Goal: Obtain resource: Download file/media

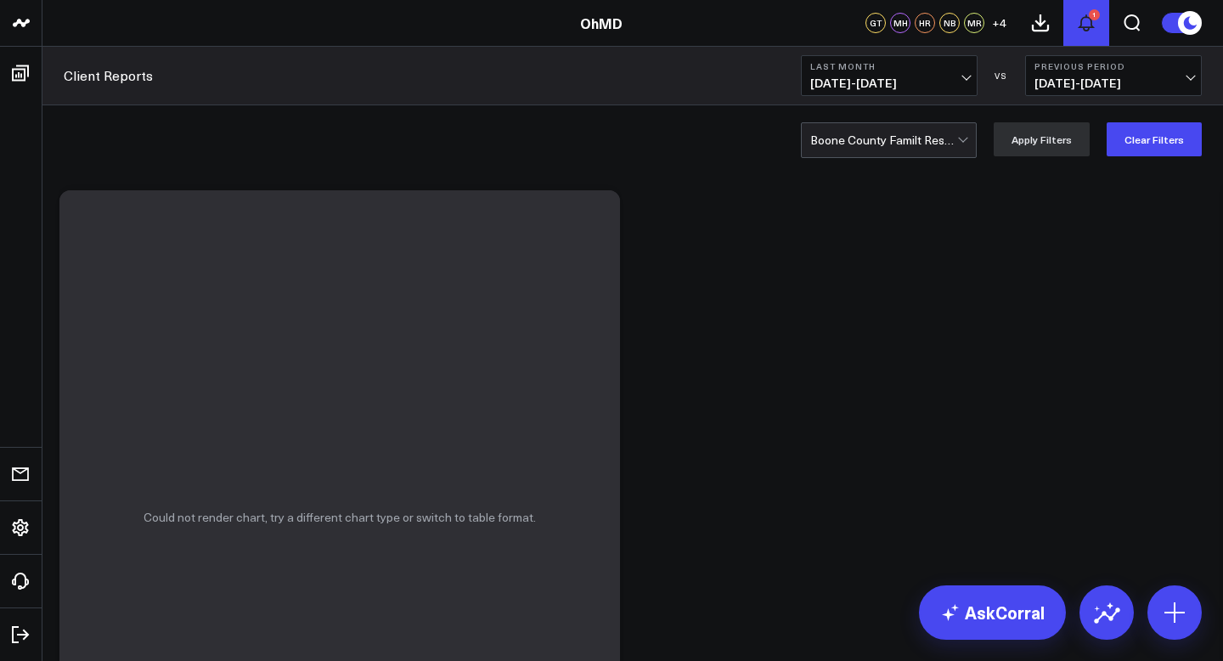
click at [1091, 17] on div "1" at bounding box center [1094, 14] width 11 height 11
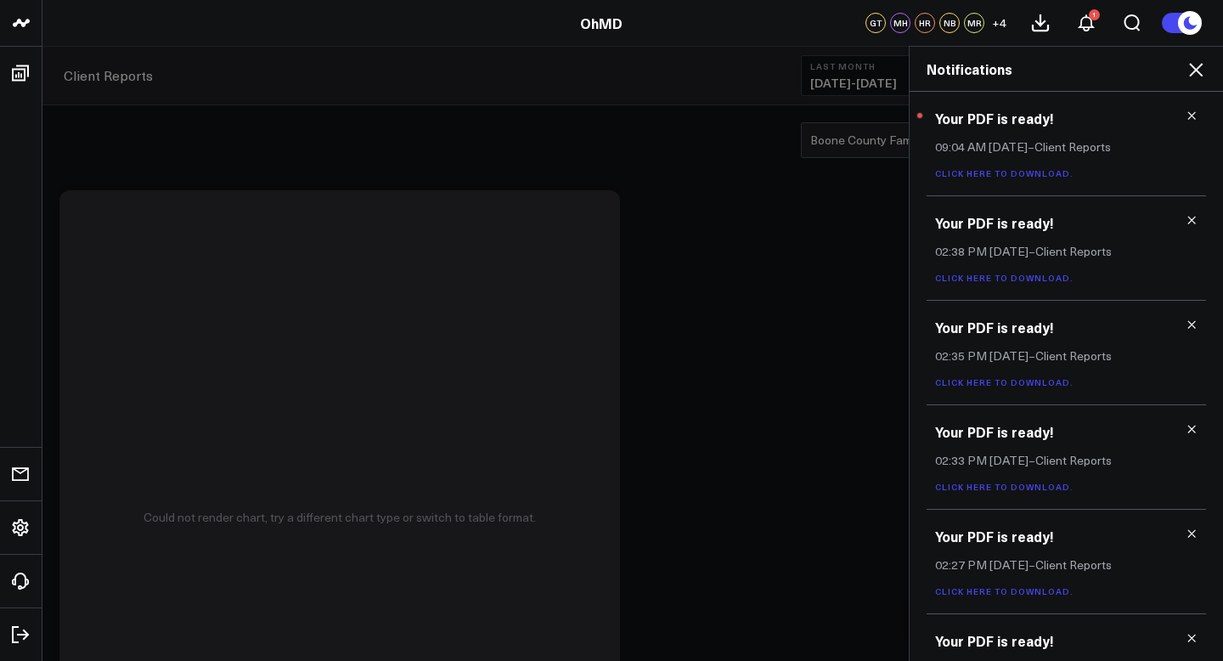
click at [1031, 172] on link "Click here to download." at bounding box center [1004, 173] width 138 height 12
click at [1194, 65] on icon at bounding box center [1196, 69] width 20 height 20
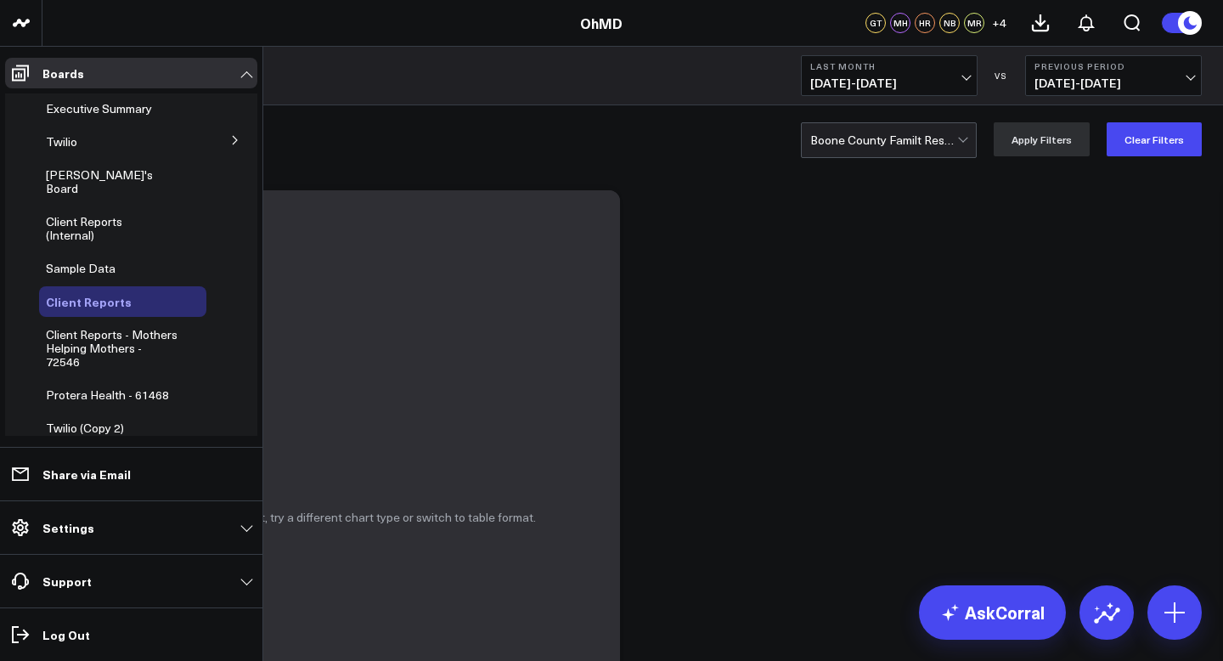
click at [140, 295] on button at bounding box center [152, 302] width 25 height 14
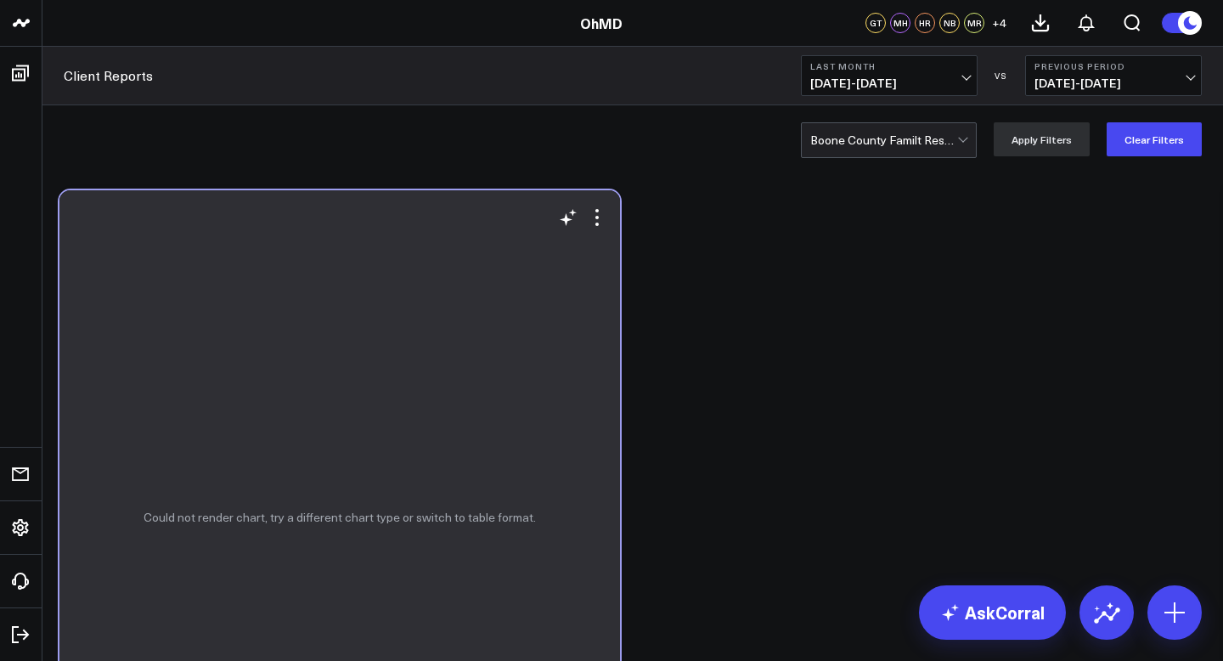
click at [538, 270] on div "Could not render chart, try a different chart type or switch to table format." at bounding box center [339, 517] width 561 height 654
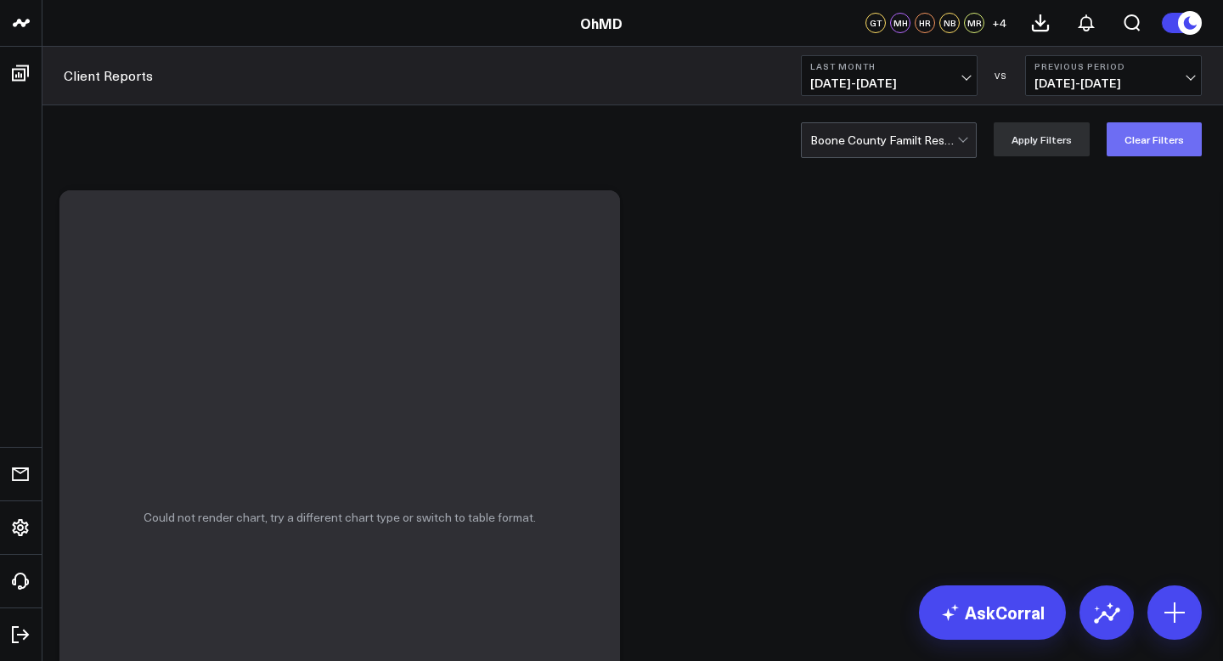
click at [1171, 138] on button "Clear Filters" at bounding box center [1154, 139] width 95 height 34
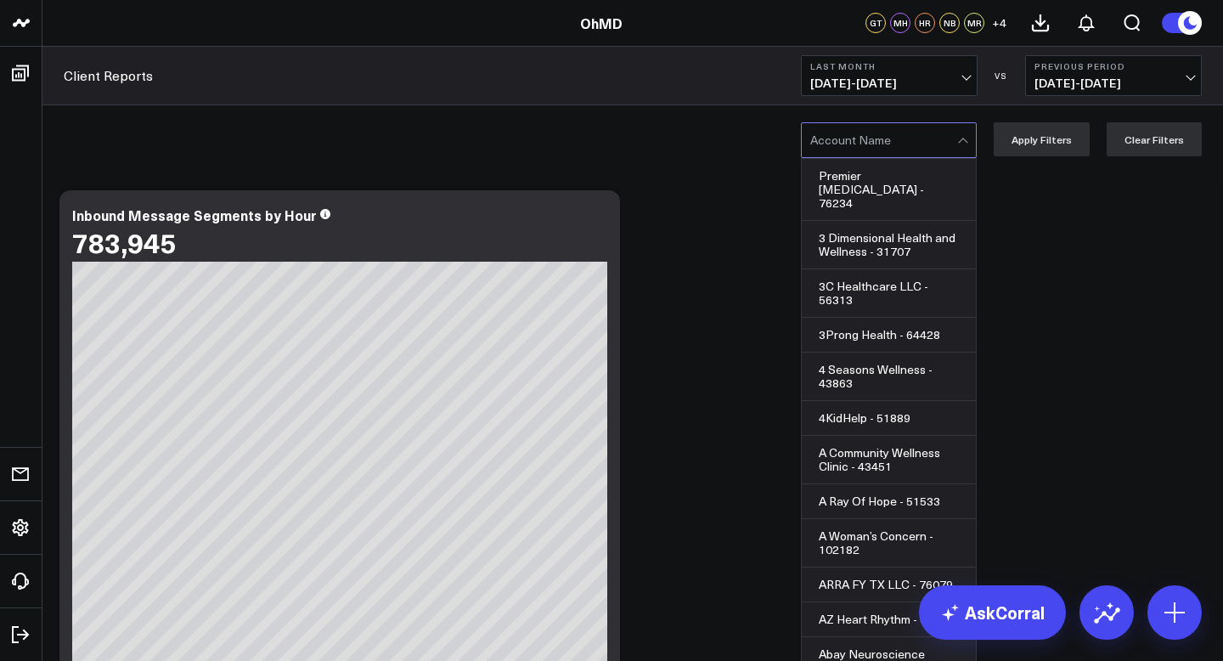
click at [902, 129] on div at bounding box center [883, 140] width 147 height 34
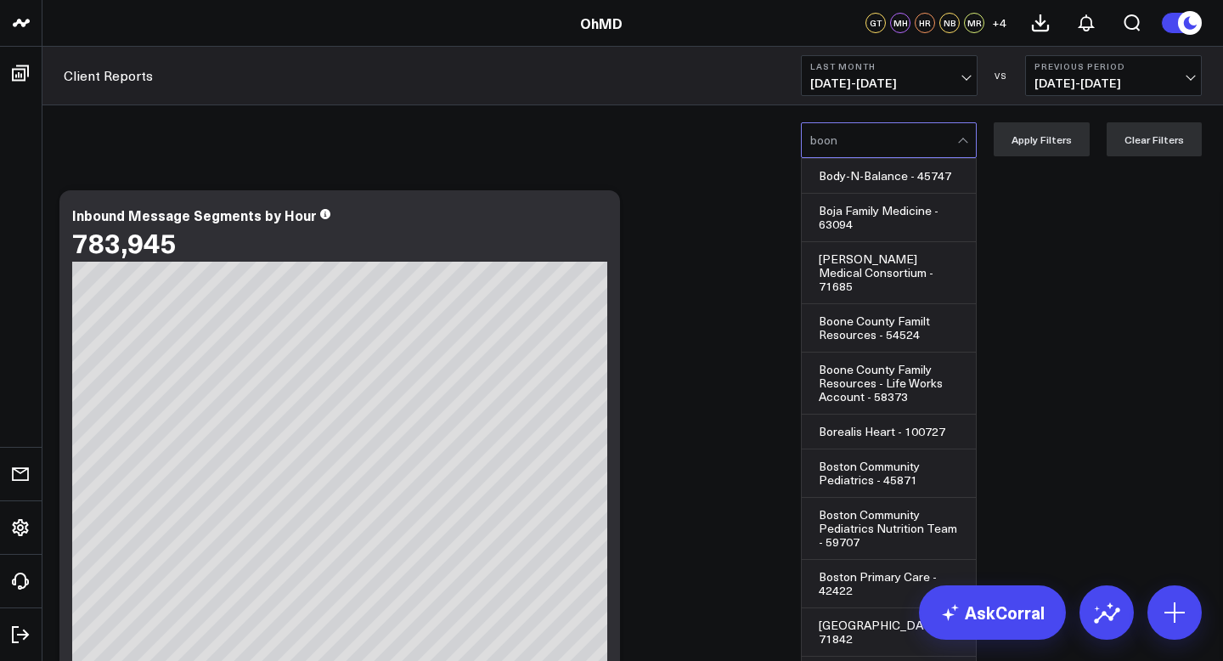
type input "[PERSON_NAME]"
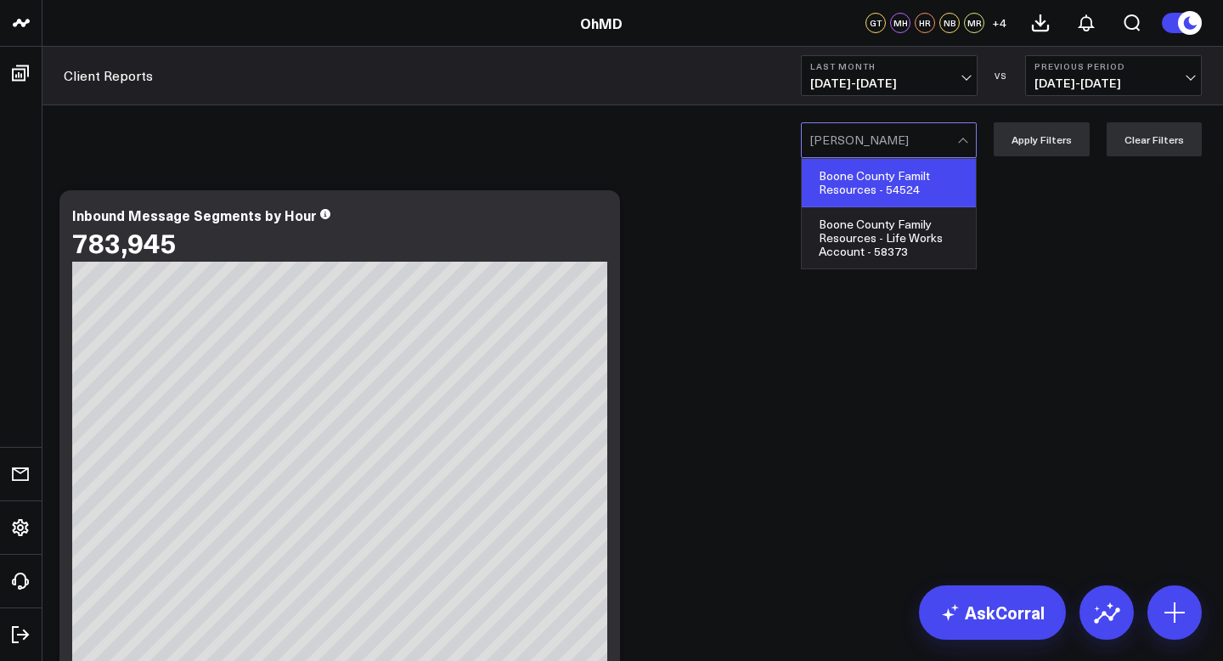
click at [877, 180] on div "Boone County Familt Resources - 54524" at bounding box center [889, 183] width 174 height 48
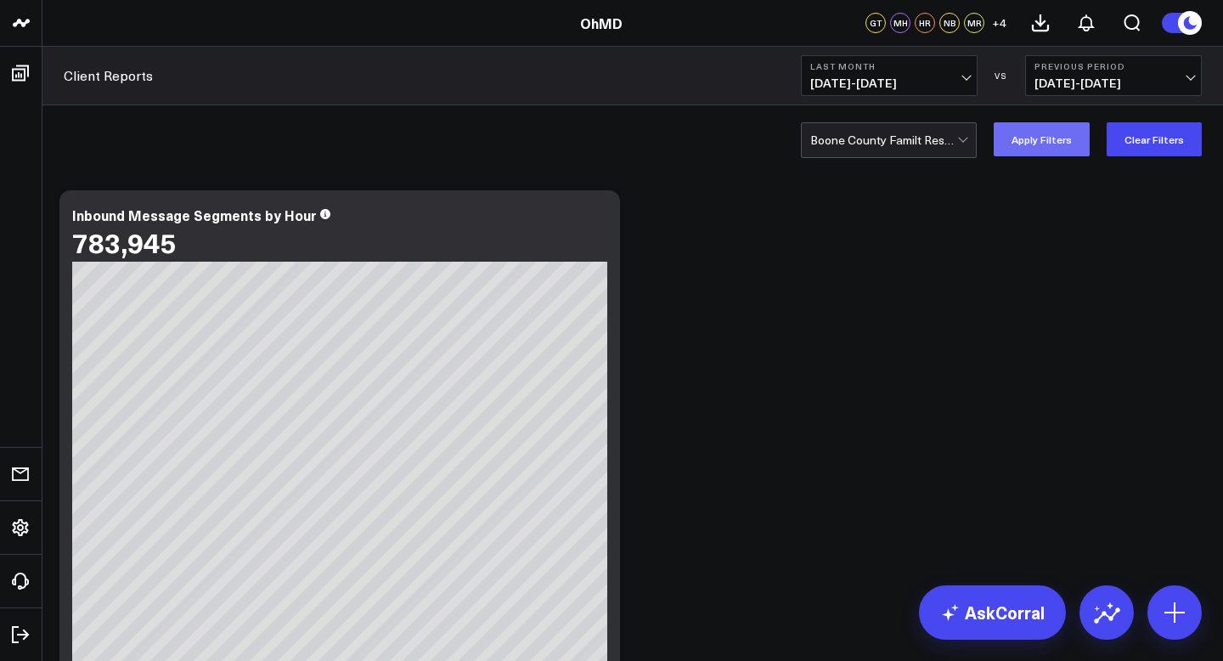
click at [1051, 143] on button "Apply Filters" at bounding box center [1042, 139] width 96 height 34
click at [1081, 20] on icon at bounding box center [1087, 22] width 14 height 15
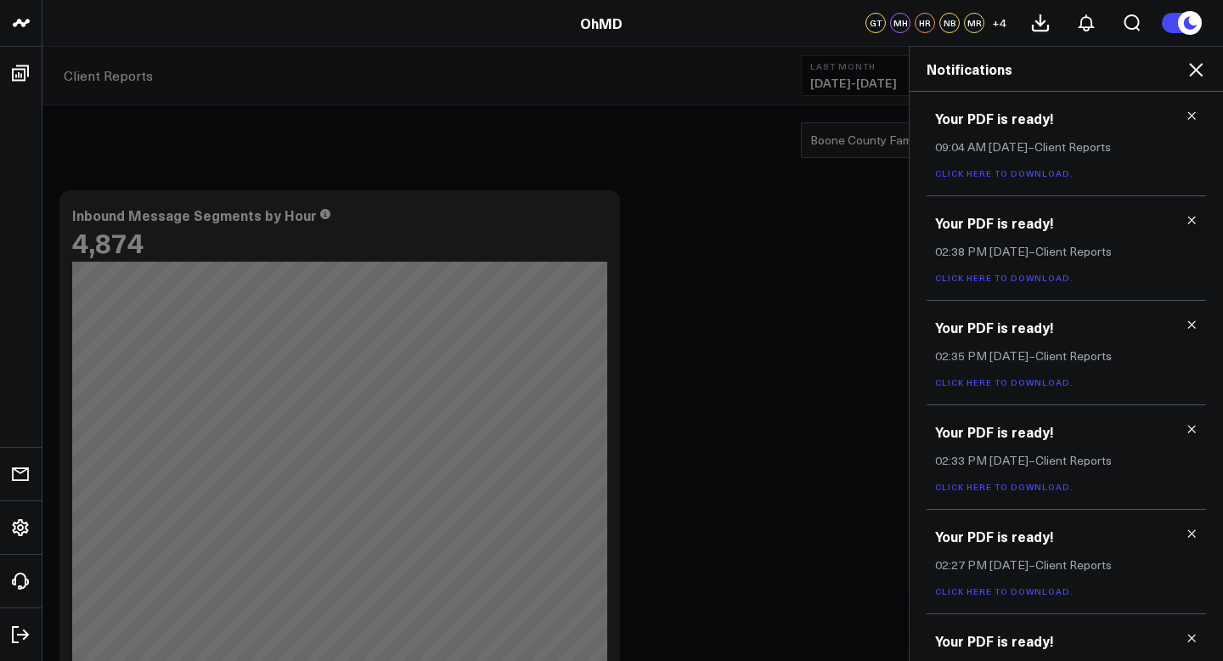
click at [1037, 172] on link "Click here to download." at bounding box center [1004, 173] width 138 height 12
